Goal: Task Accomplishment & Management: Manage account settings

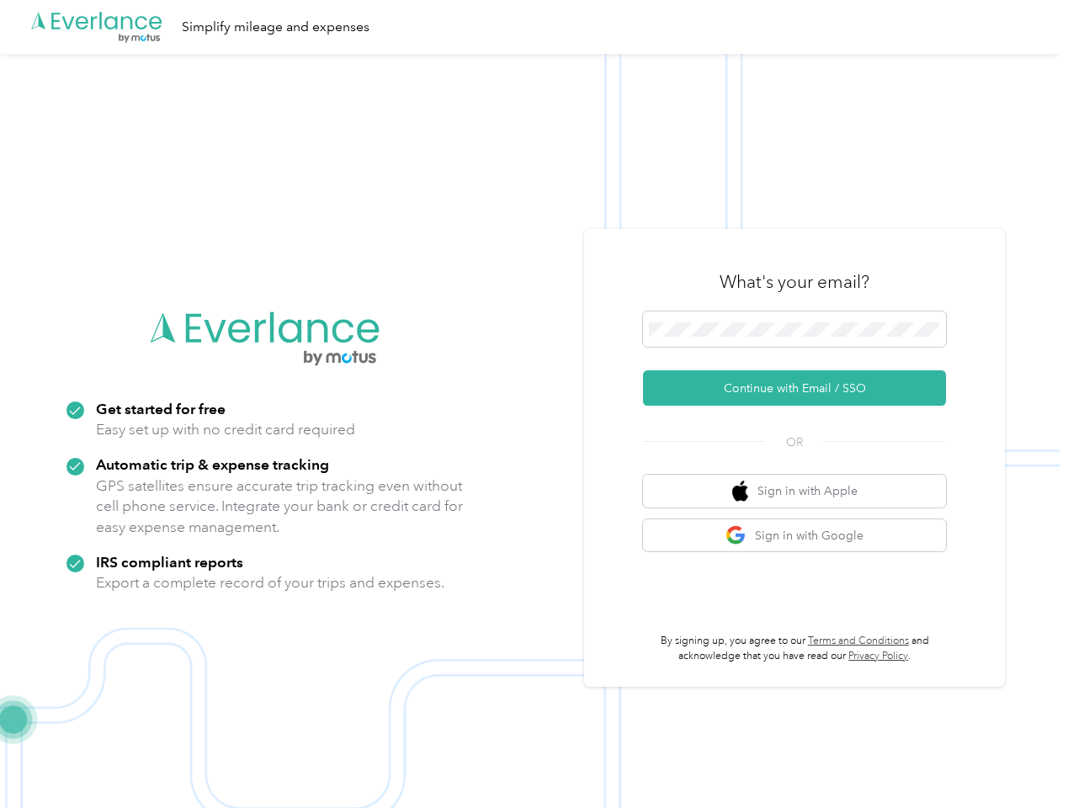
click at [533, 404] on img at bounding box center [529, 458] width 1059 height 808
click at [533, 27] on div ".cls-1 { fill: #00adee; } .cls-2 { fill: #fff; } .cls-3 { fill: #707372; } .cls…" at bounding box center [529, 27] width 1059 height 54
click at [801, 388] on button "Continue with Email / SSO" at bounding box center [794, 387] width 303 height 35
click at [801, 490] on button "Sign in with Apple" at bounding box center [794, 490] width 303 height 33
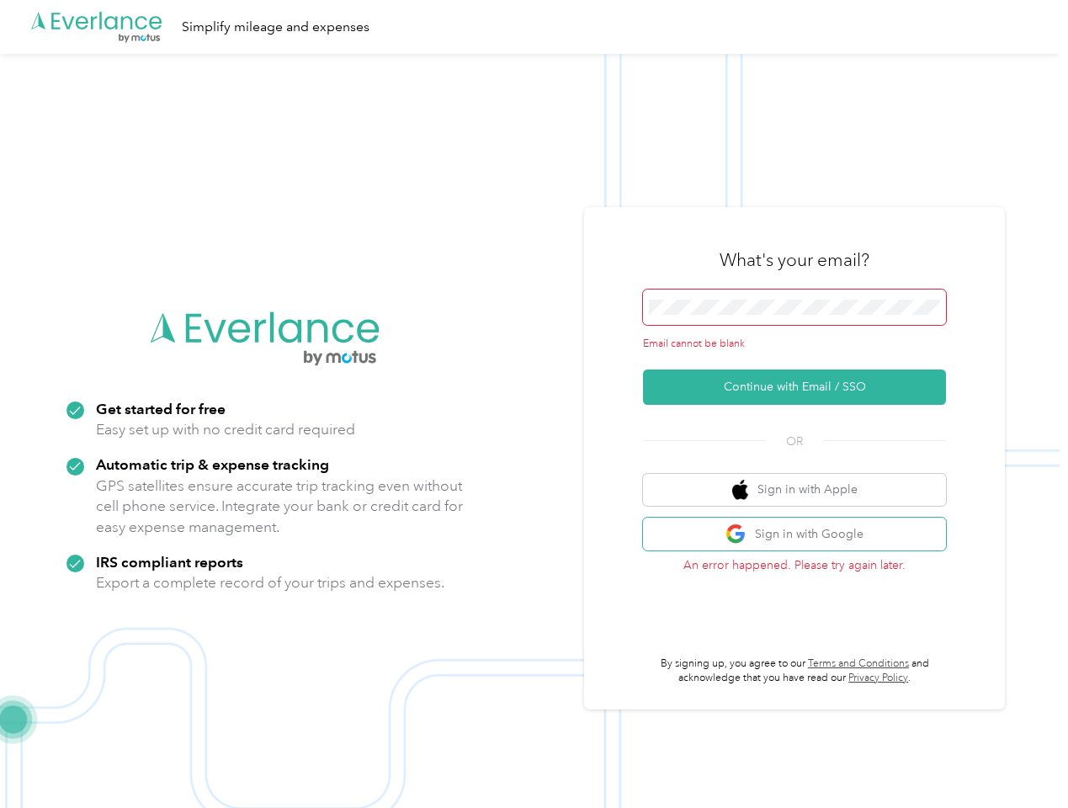
click at [801, 535] on button "Sign in with Google" at bounding box center [794, 533] width 303 height 33
